Goal: Information Seeking & Learning: Learn about a topic

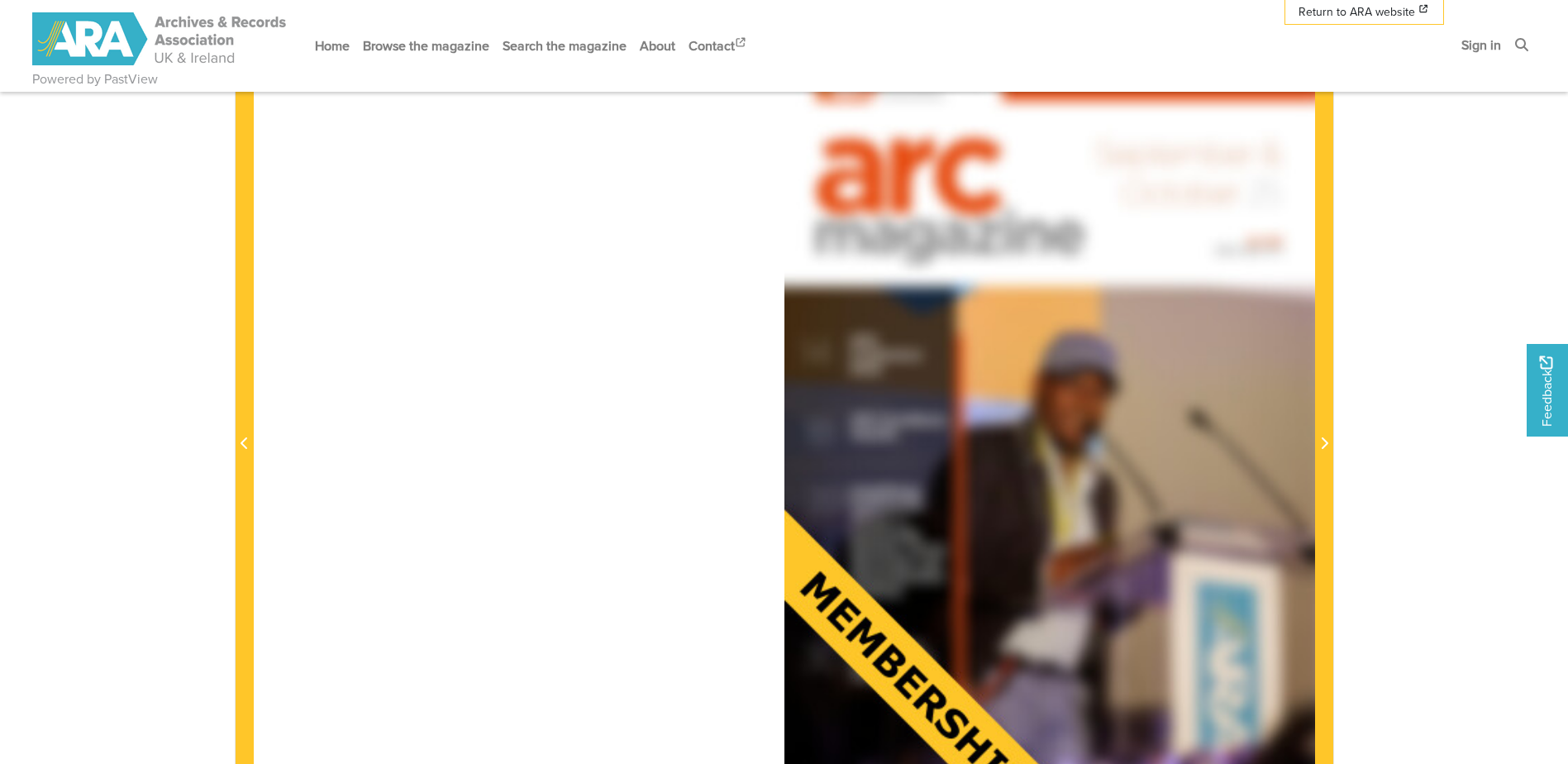
scroll to position [496, 0]
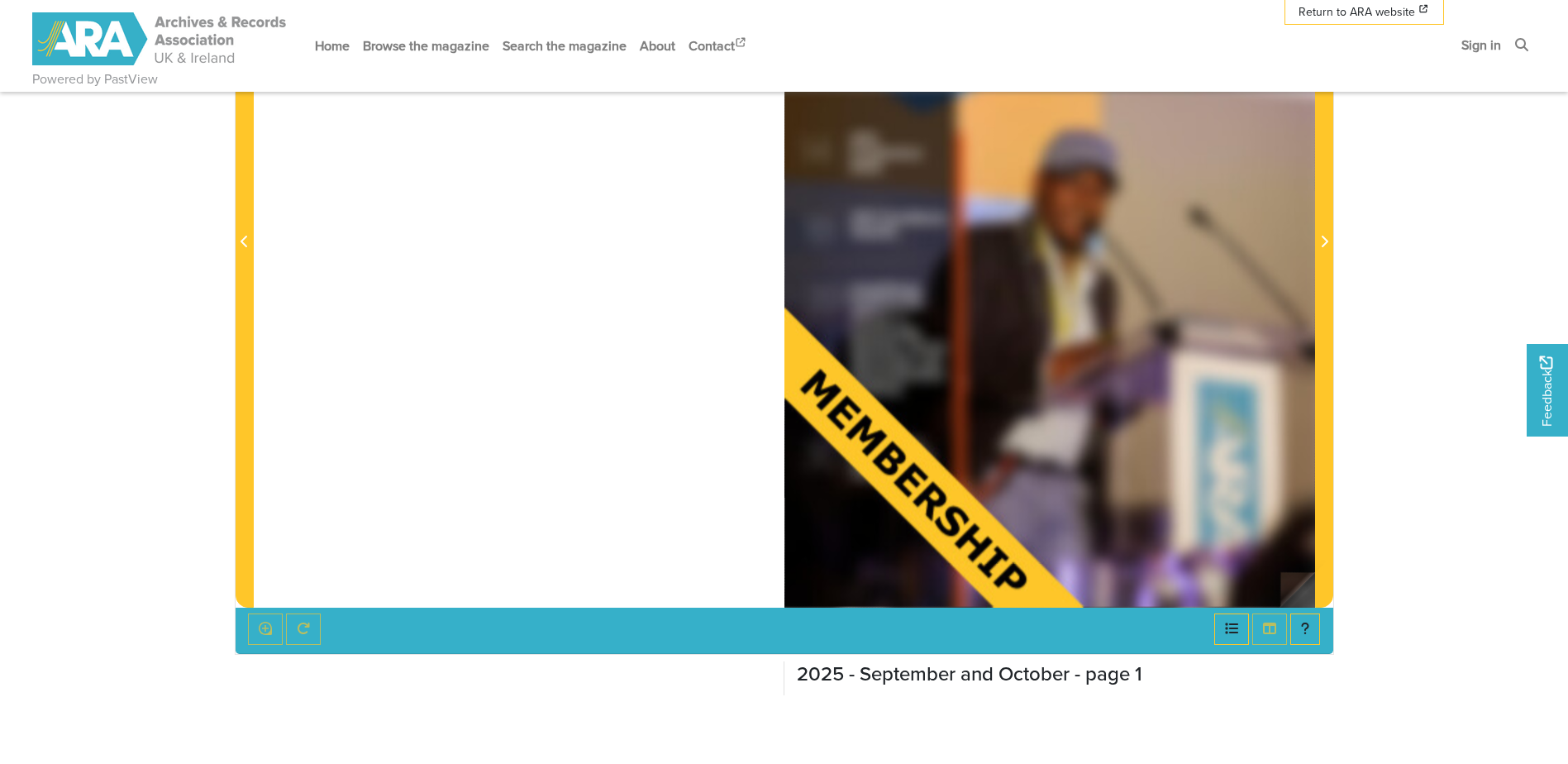
click at [1099, 436] on img at bounding box center [1049, 231] width 531 height 750
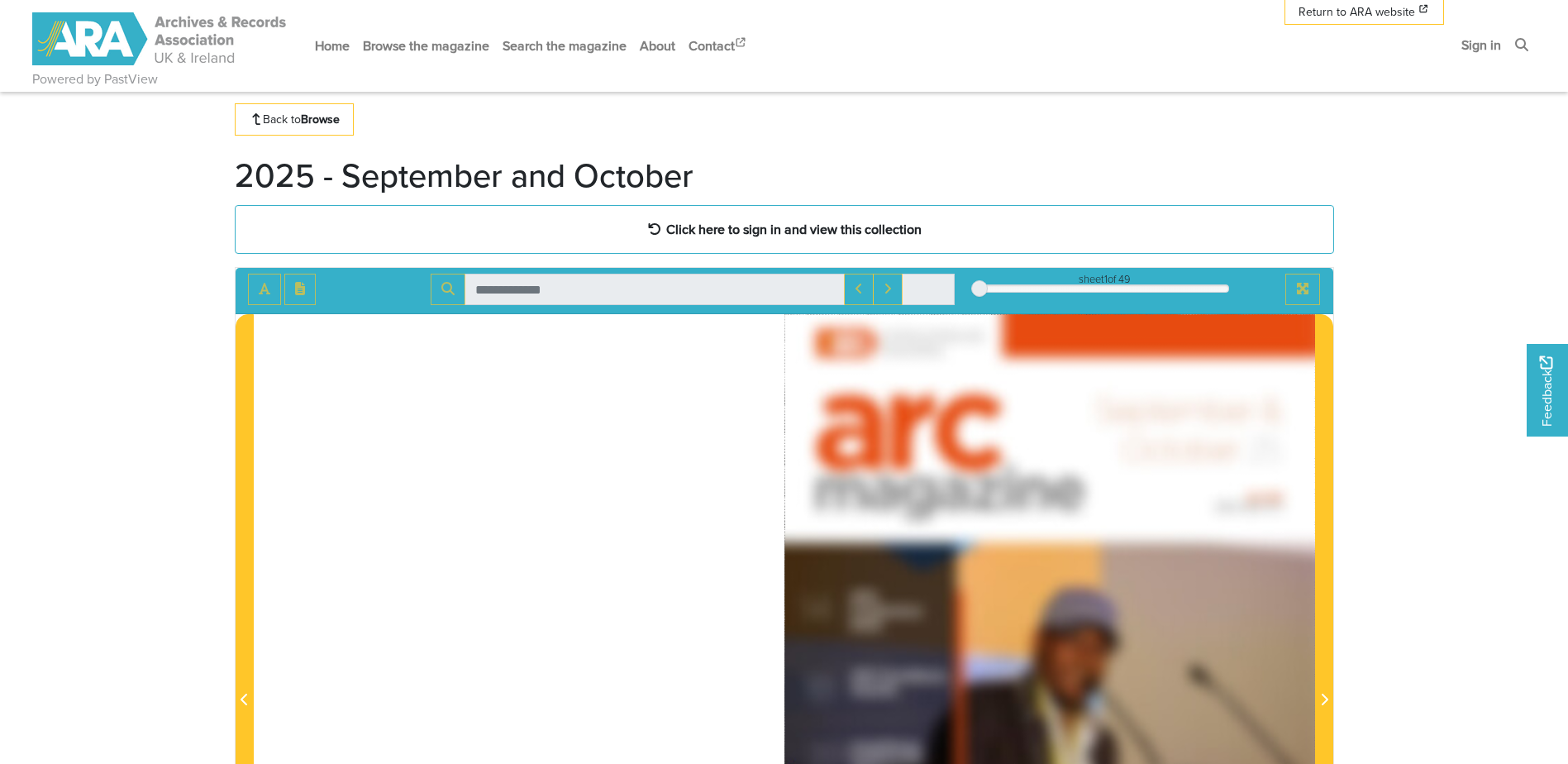
scroll to position [0, 0]
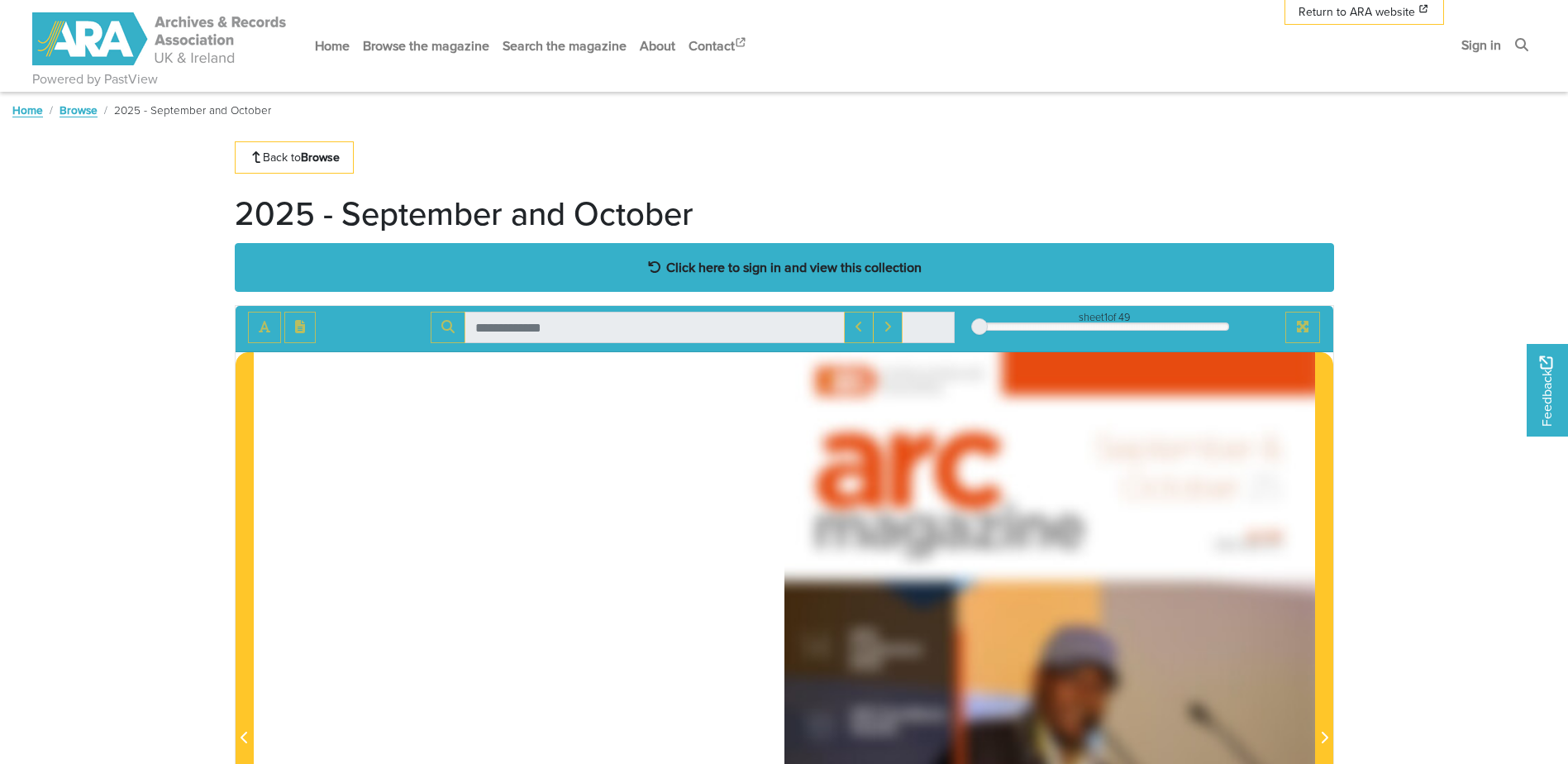
click at [784, 278] on div "Click here to sign in and view this collection" at bounding box center [784, 267] width 1099 height 49
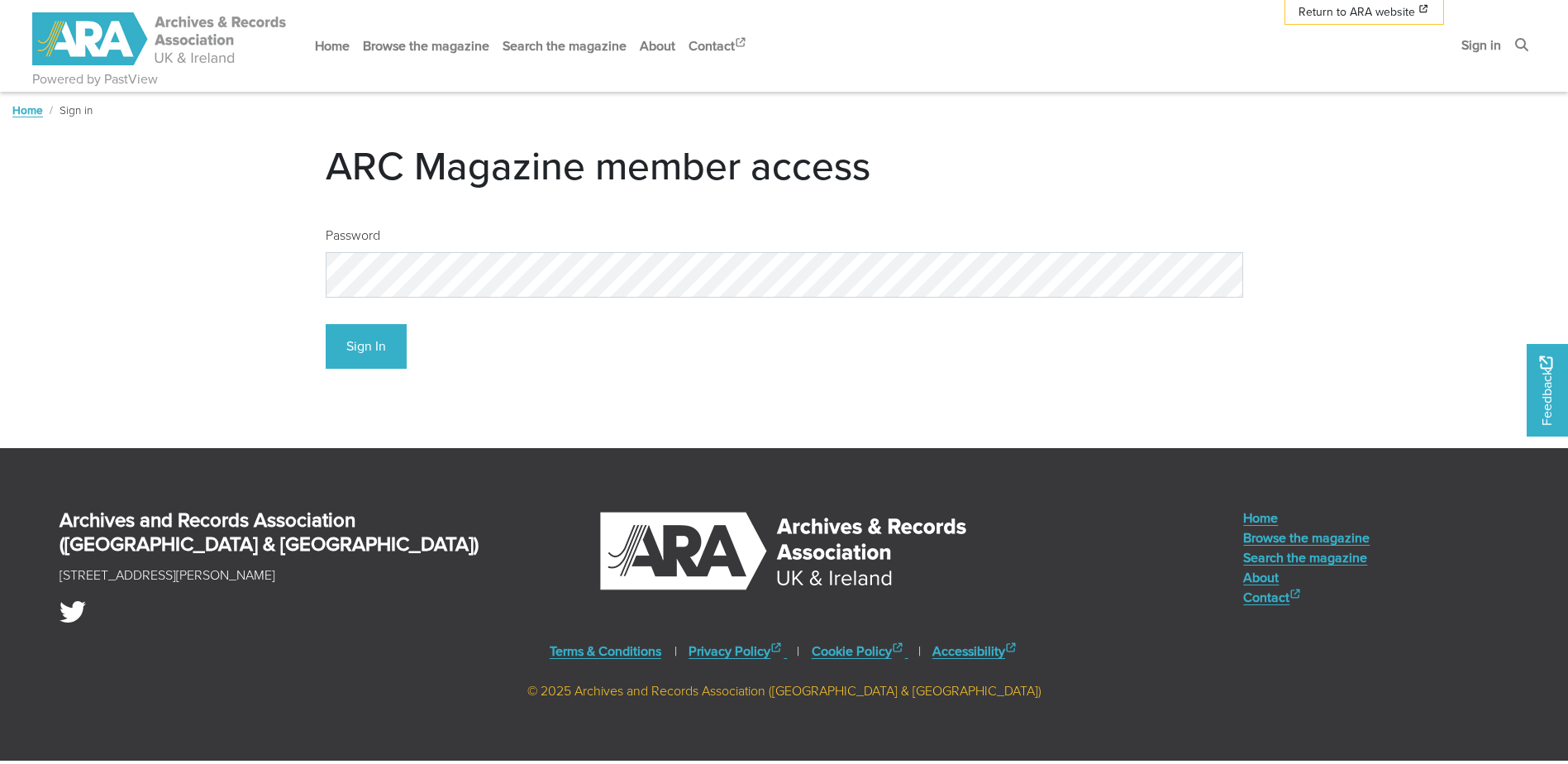
click at [348, 250] on div "Password" at bounding box center [784, 255] width 917 height 85
click at [366, 343] on button "Sign In" at bounding box center [366, 347] width 81 height 46
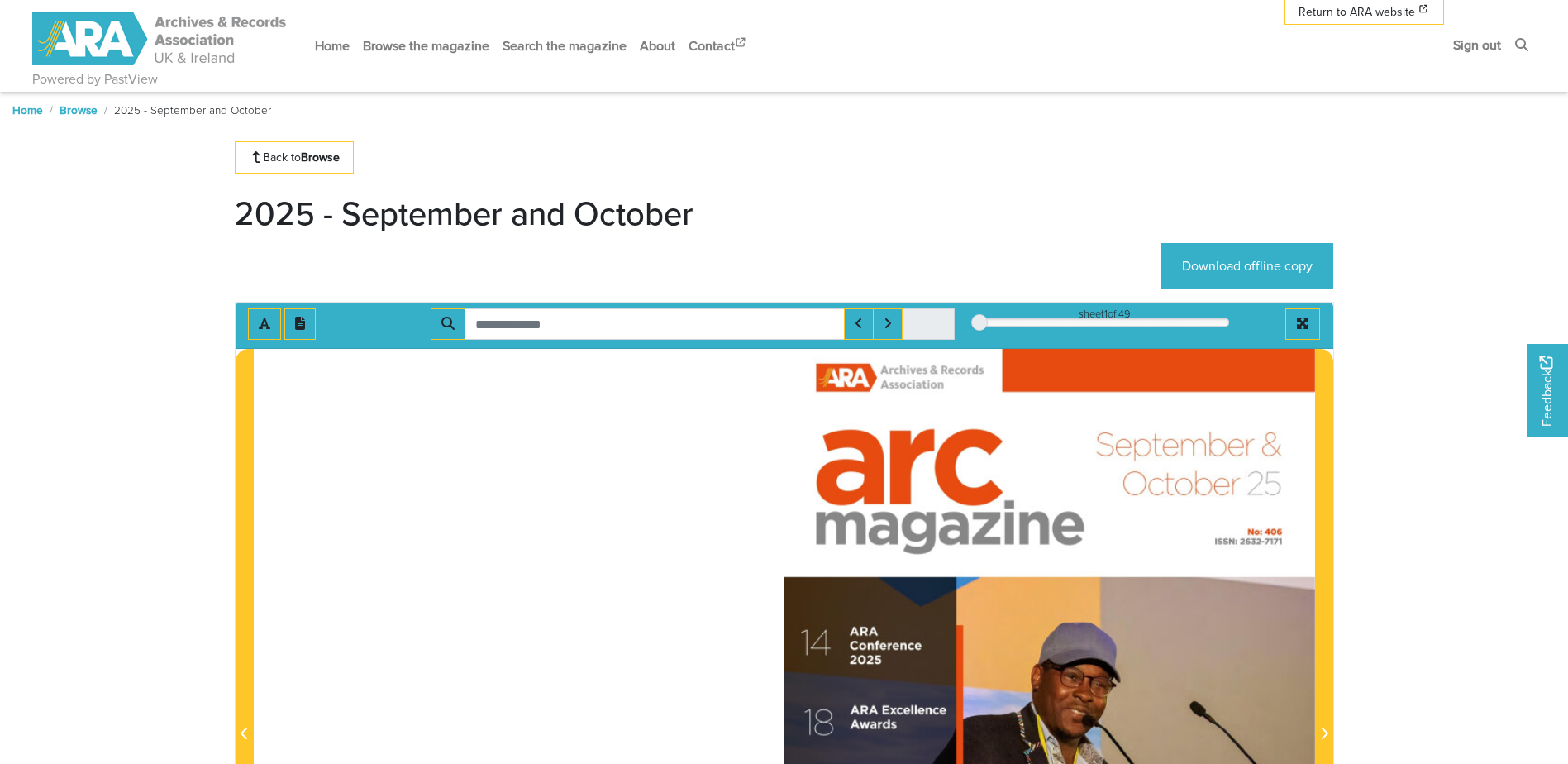
click at [958, 525] on div at bounding box center [1049, 723] width 531 height 750
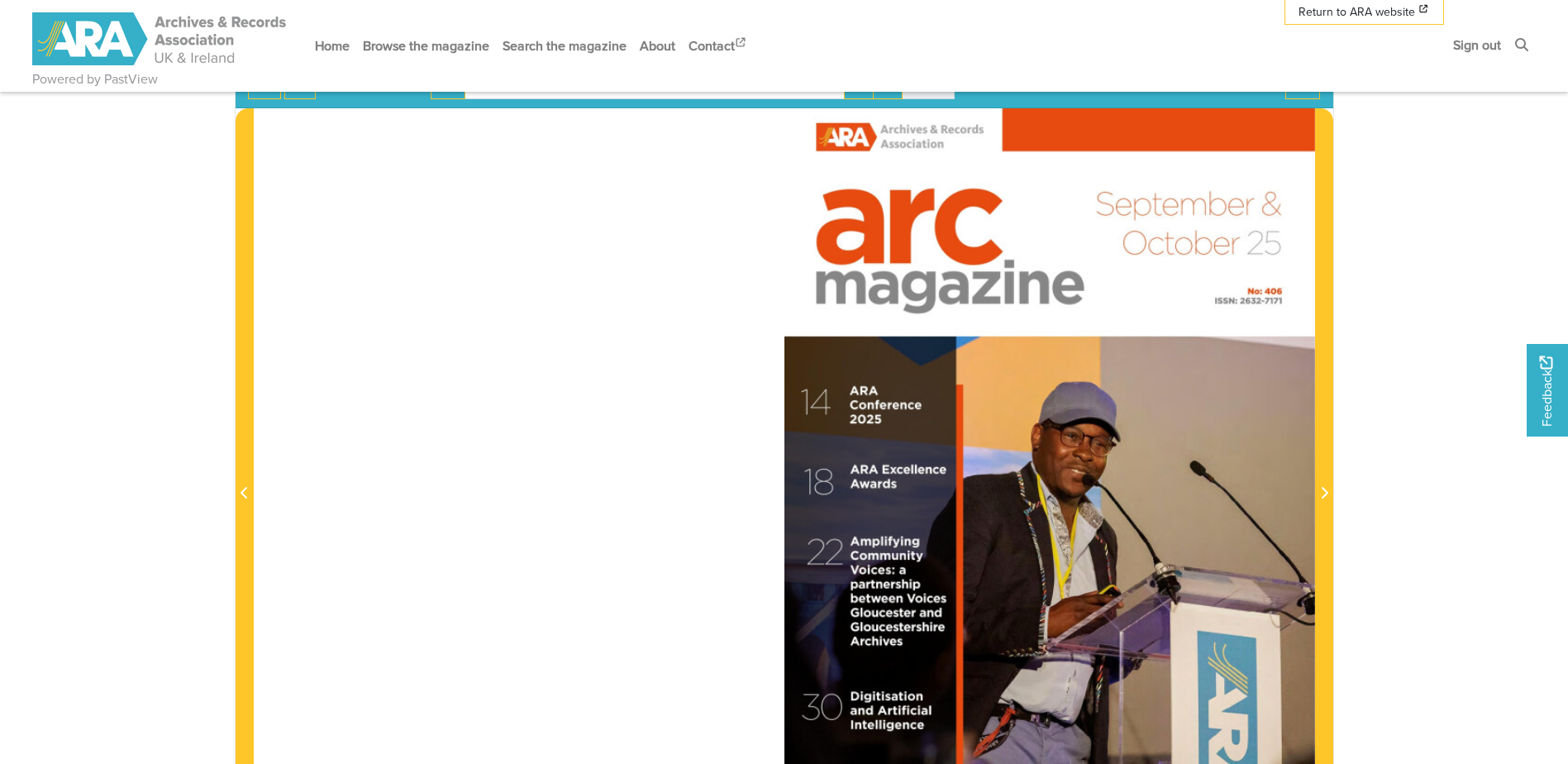
scroll to position [248, 0]
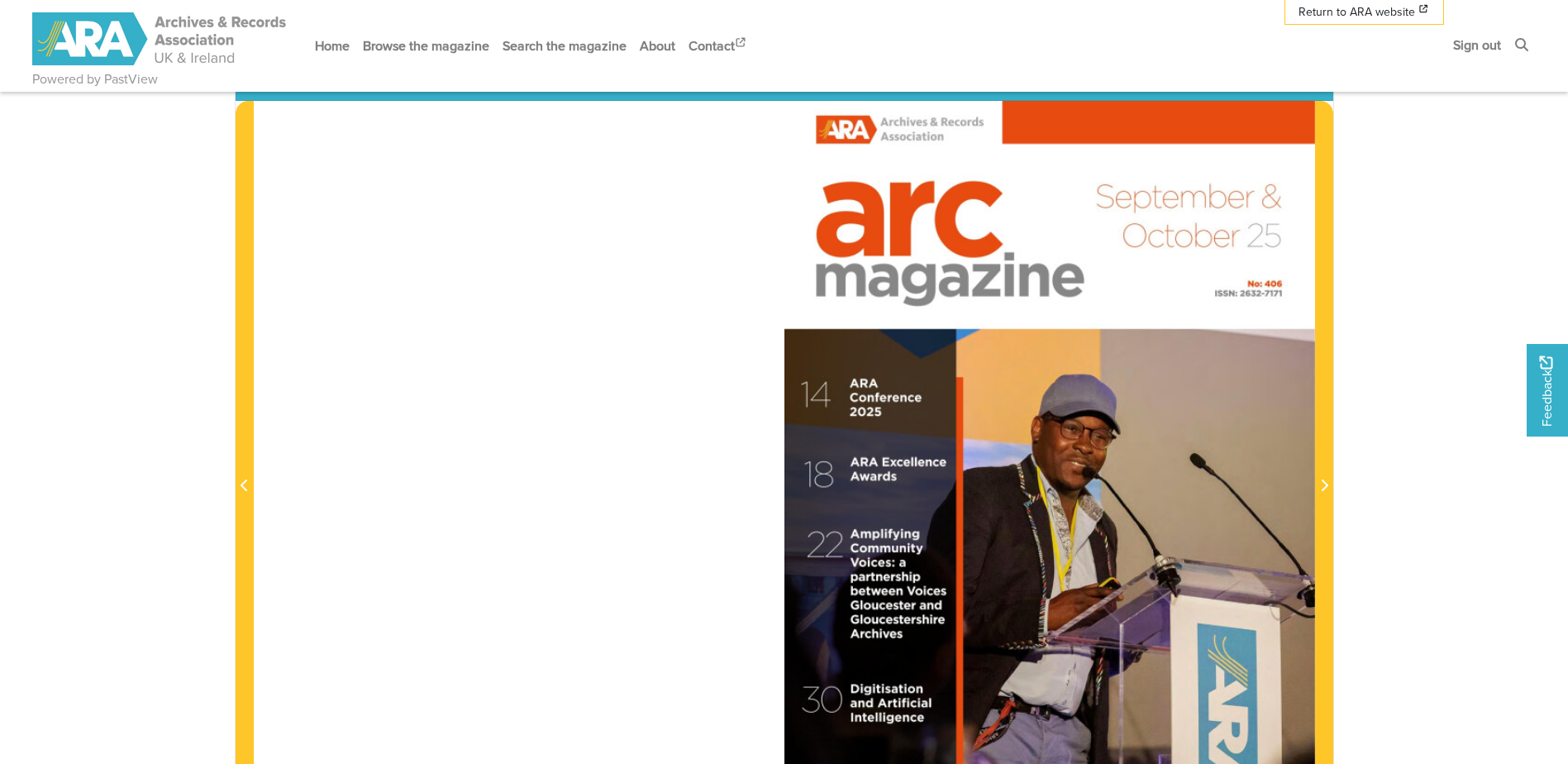
click at [978, 503] on div at bounding box center [1049, 475] width 531 height 750
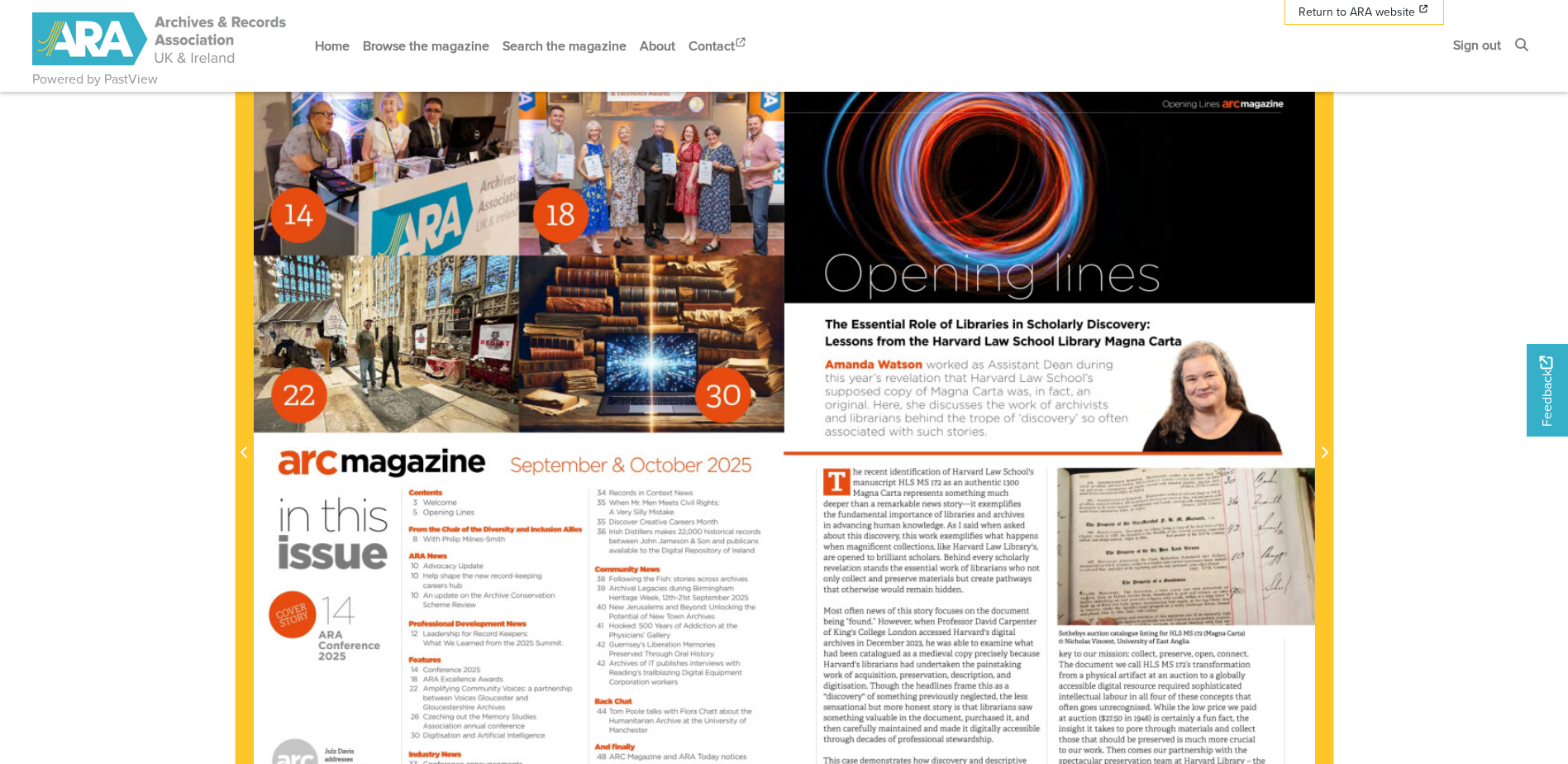
scroll to position [33, 0]
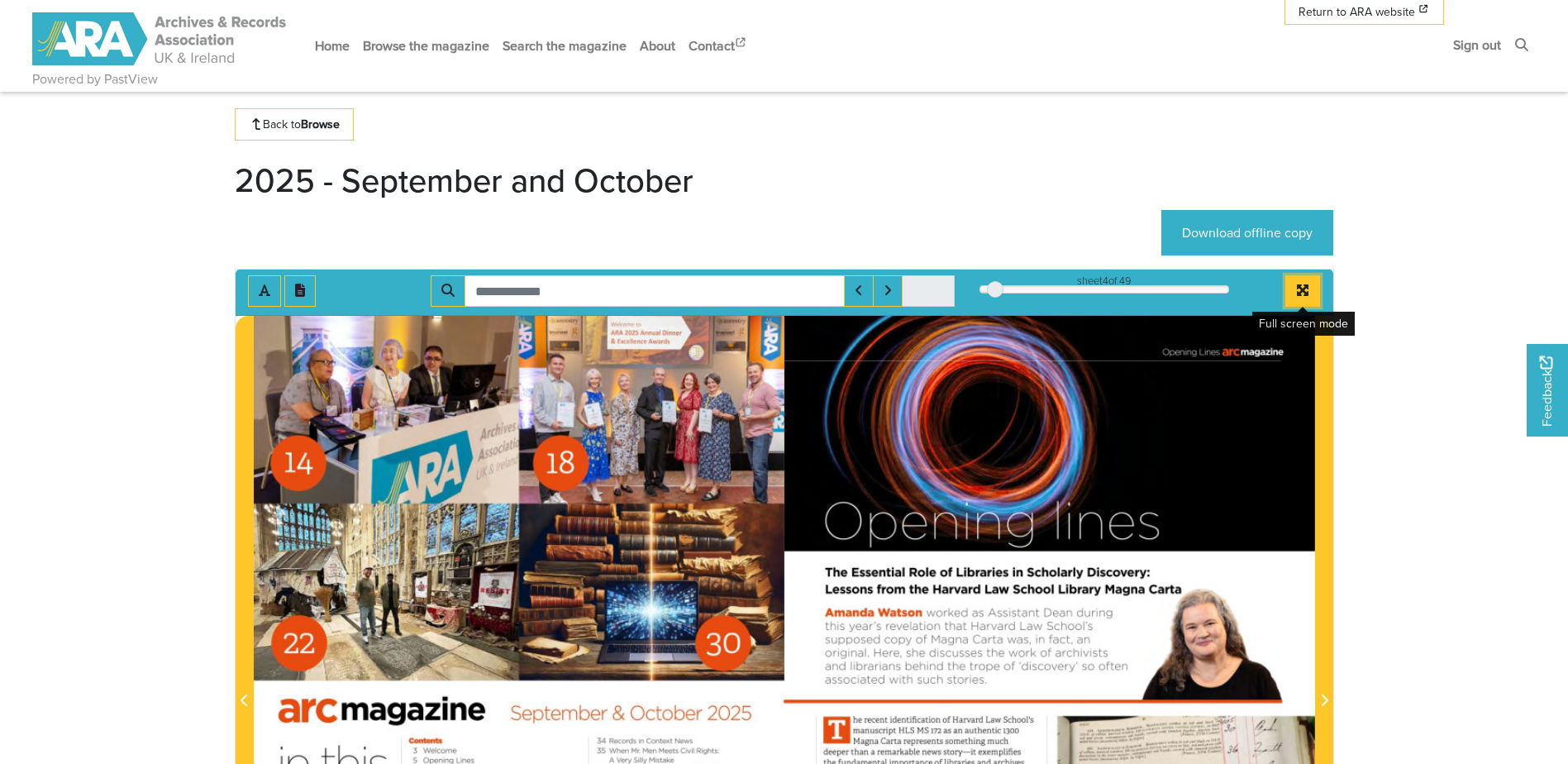
click at [1311, 285] on button "Full screen mode" at bounding box center [1302, 290] width 35 height 31
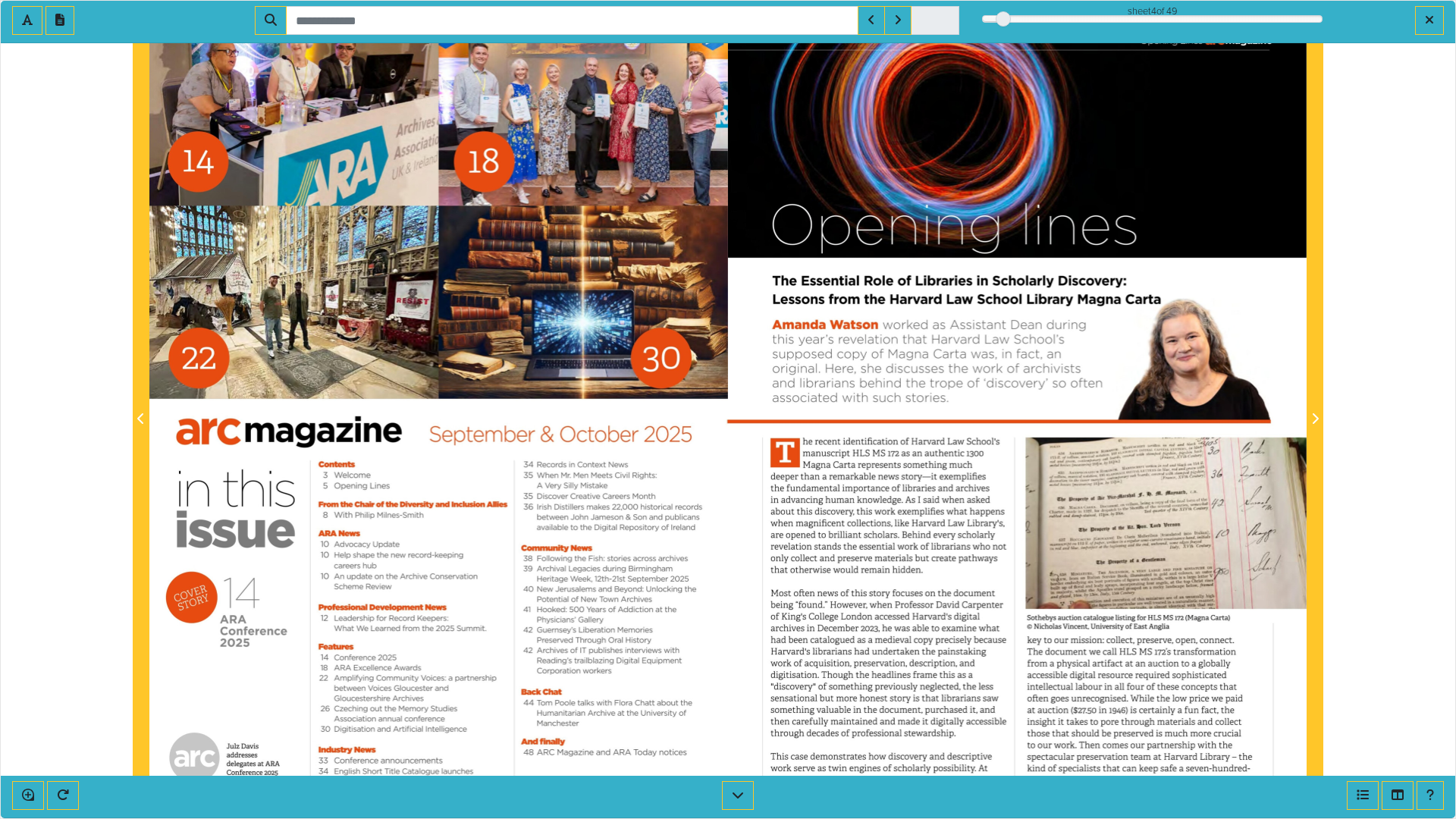
click at [1077, 538] on div at bounding box center [1017, 410] width 579 height 819
